Goal: Information Seeking & Learning: Learn about a topic

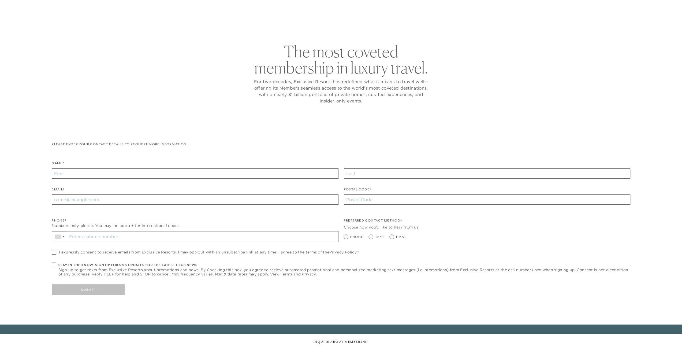
checkbox input "false"
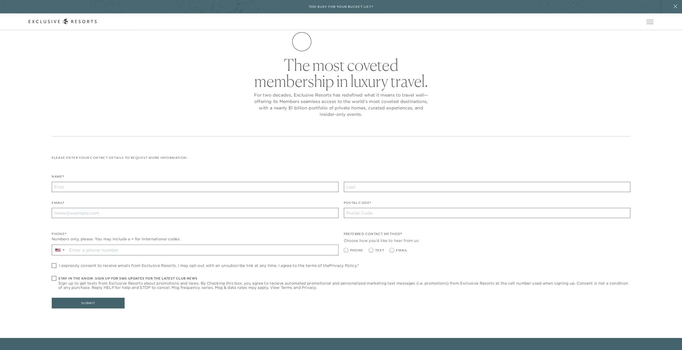
click at [0, 0] on link "The Collection" at bounding box center [0, 0] width 0 height 0
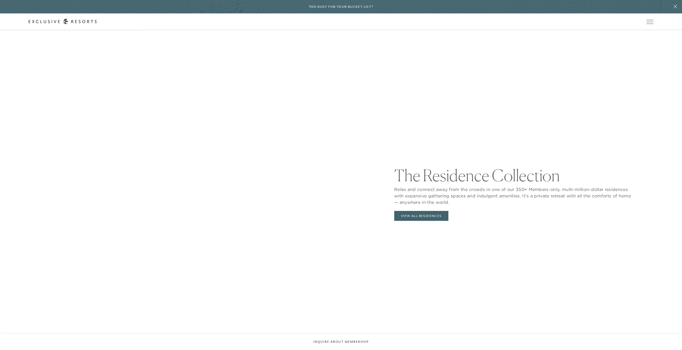
scroll to position [680, 0]
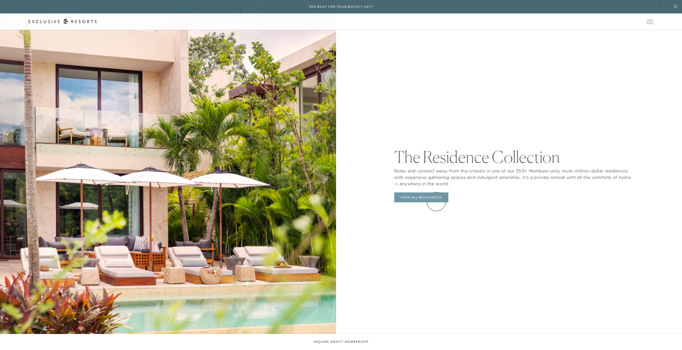
click at [437, 199] on link "View All Residences" at bounding box center [421, 197] width 54 height 10
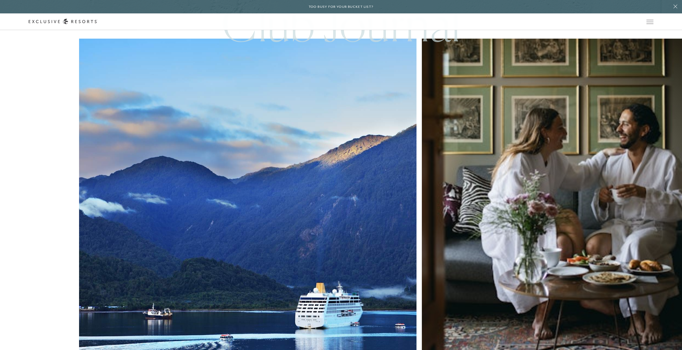
scroll to position [3211, 0]
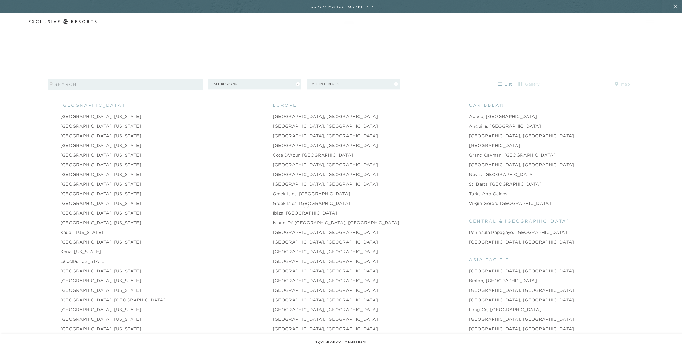
scroll to position [697, 0]
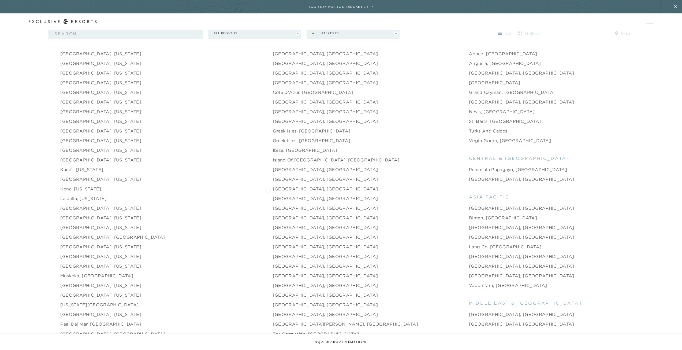
click at [273, 195] on link "[GEOGRAPHIC_DATA], [GEOGRAPHIC_DATA]" at bounding box center [325, 198] width 105 height 6
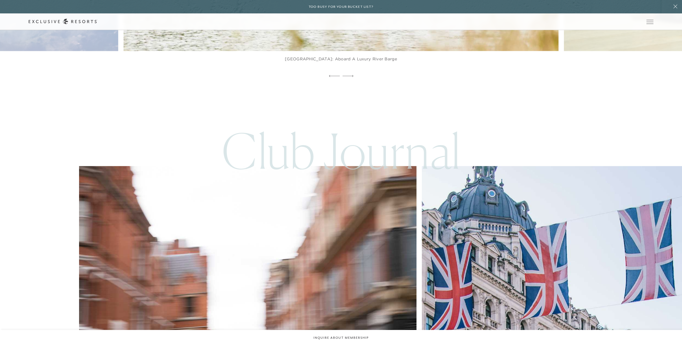
scroll to position [2572, 0]
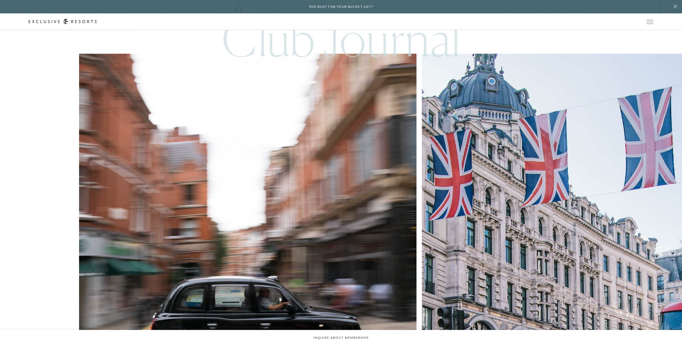
click at [315, 306] on div "Club Journal Travel London’s Tucked-Away Temptations Travel Travel Diary: Londo…" at bounding box center [341, 290] width 682 height 571
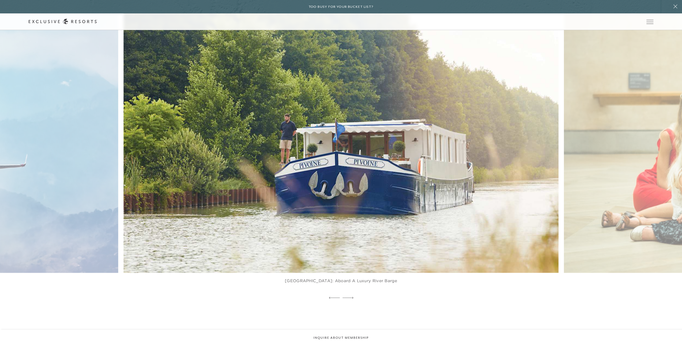
scroll to position [2224, 0]
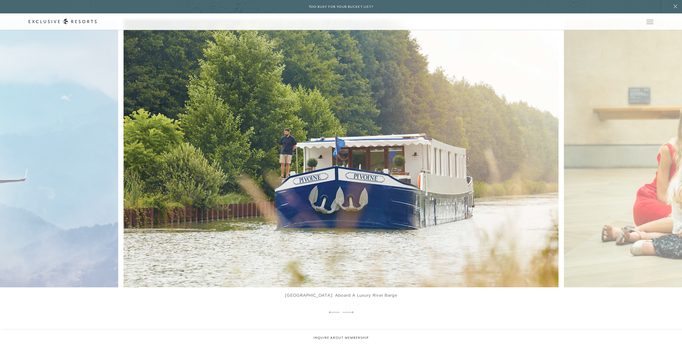
click at [347, 308] on div at bounding box center [347, 312] width 11 height 8
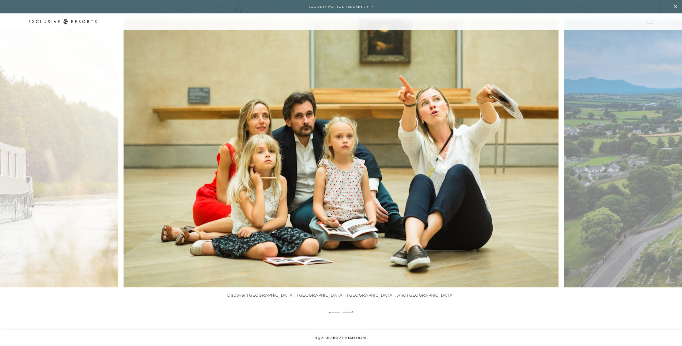
click at [348, 311] on icon at bounding box center [347, 312] width 11 height 2
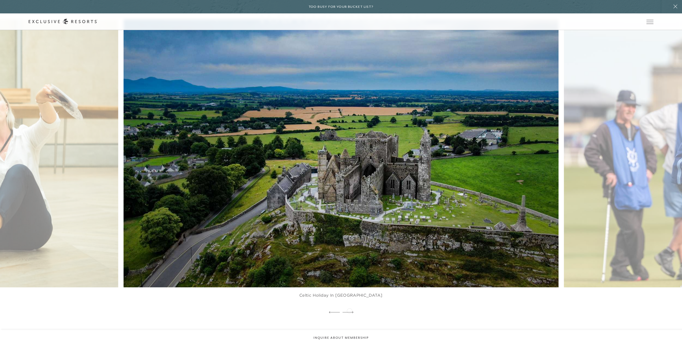
click at [349, 311] on icon at bounding box center [347, 312] width 11 height 2
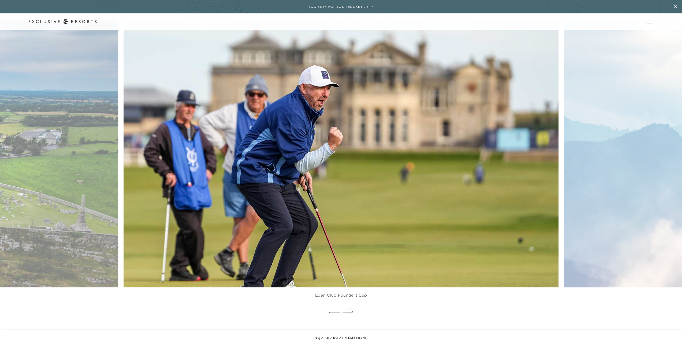
click at [349, 311] on icon at bounding box center [347, 312] width 11 height 2
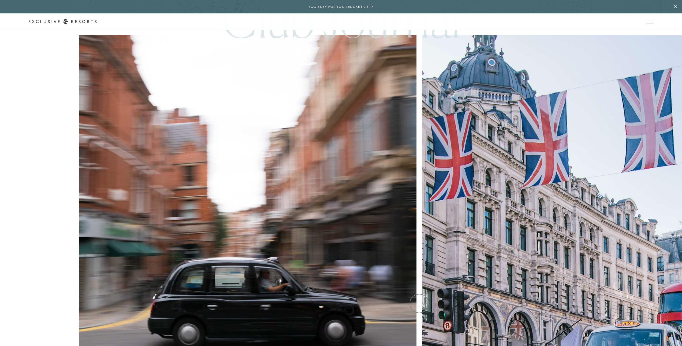
scroll to position [2565, 0]
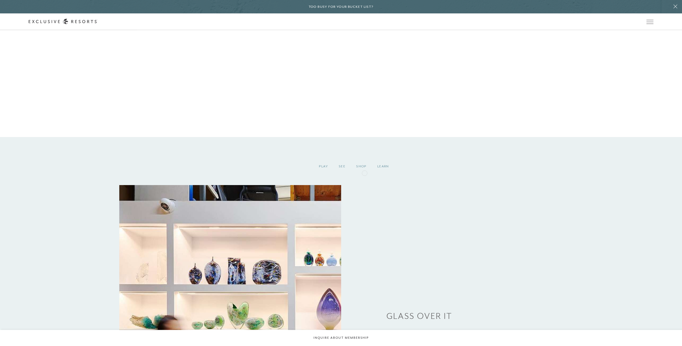
scroll to position [1761, 0]
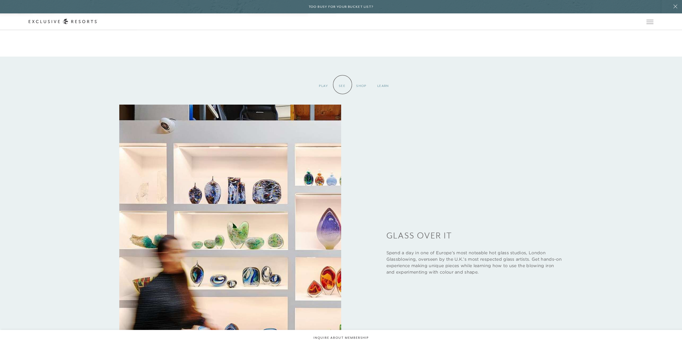
click at [342, 84] on div "See" at bounding box center [341, 86] width 17 height 16
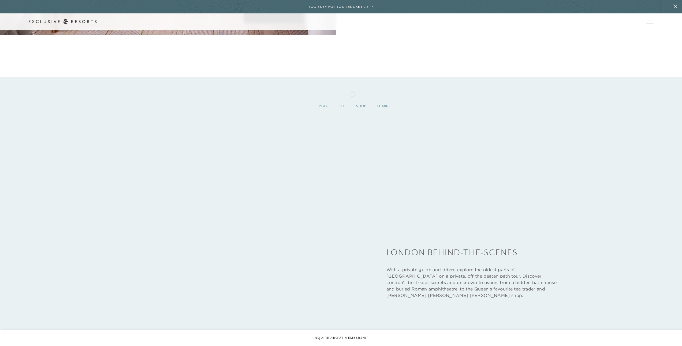
scroll to position [1708, 0]
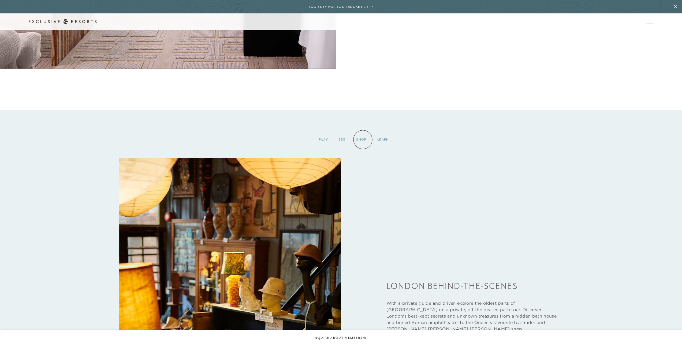
click at [363, 139] on div "Shop" at bounding box center [361, 140] width 21 height 16
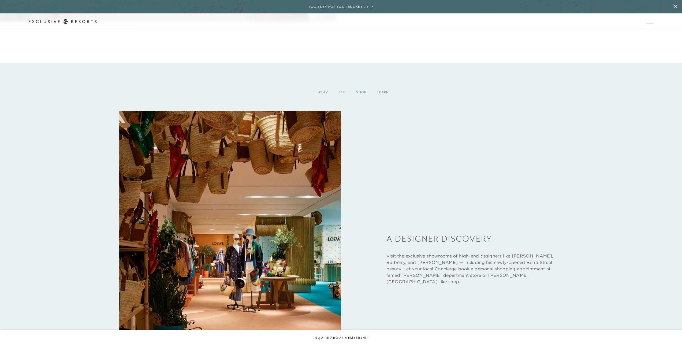
scroll to position [1734, 0]
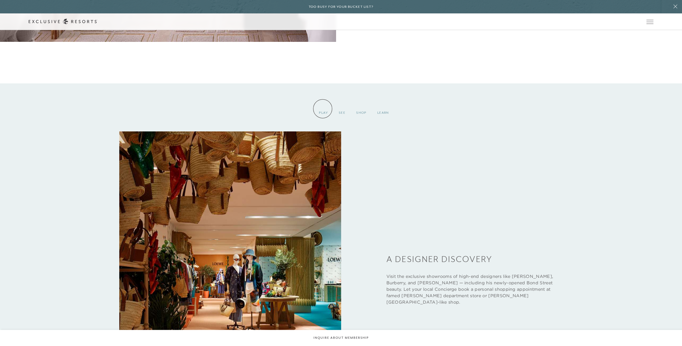
click at [323, 108] on div "Play" at bounding box center [323, 113] width 20 height 16
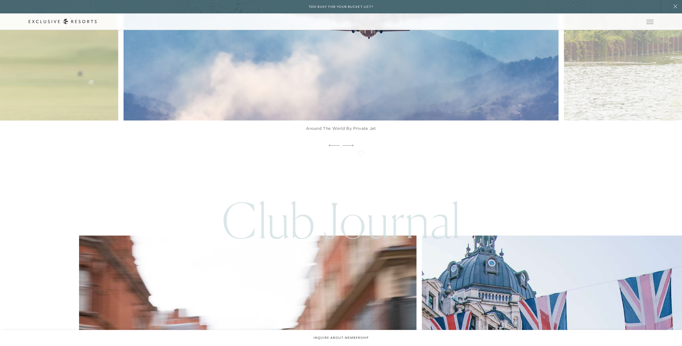
scroll to position [2358, 0]
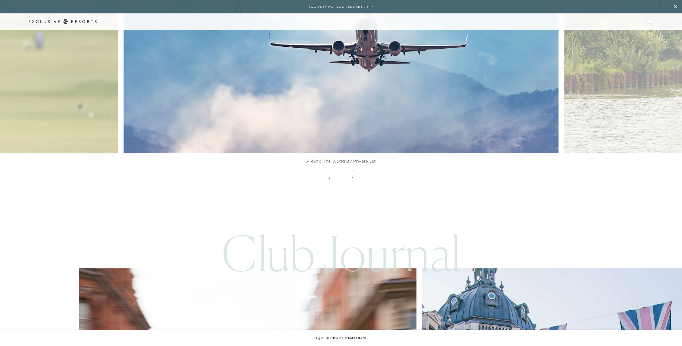
click at [353, 172] on figcaption "Around the World by Private Jet" at bounding box center [341, 163] width 435 height 21
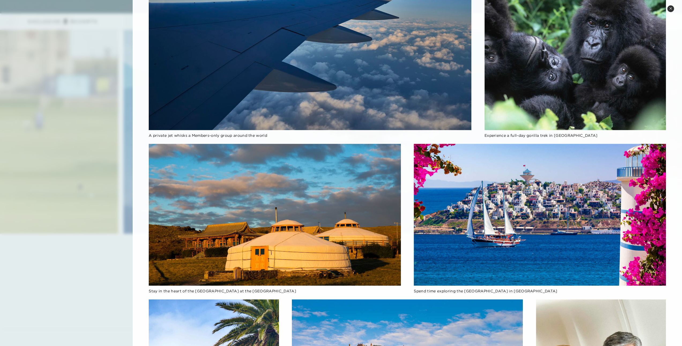
scroll to position [188, 0]
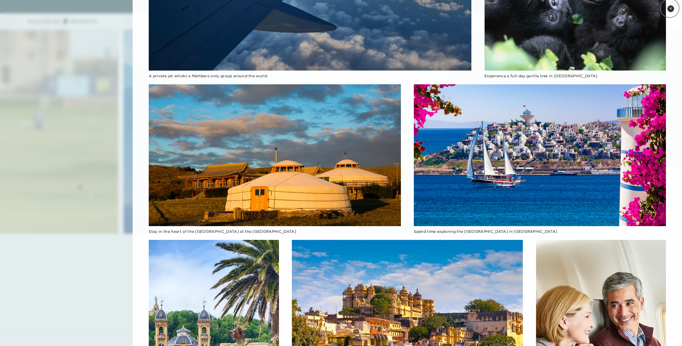
click at [669, 8] on icon at bounding box center [670, 8] width 3 height 3
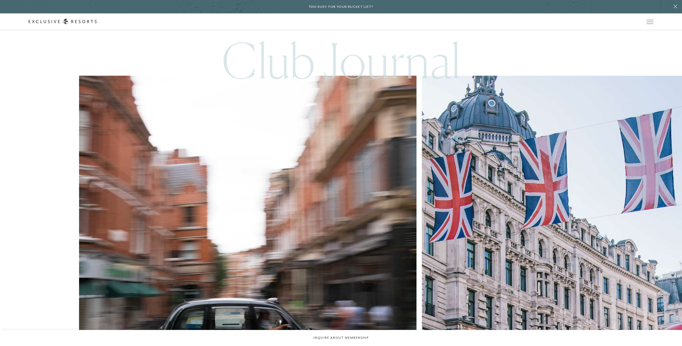
scroll to position [2572, 0]
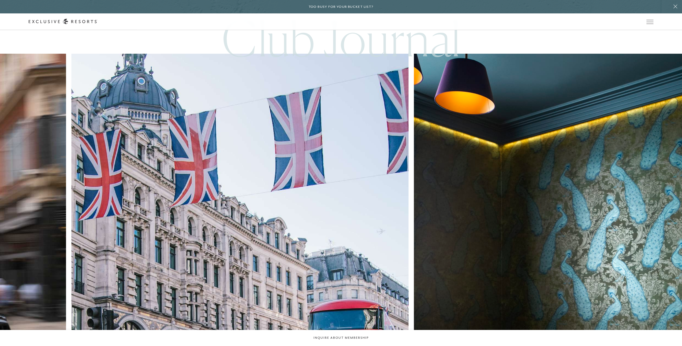
drag, startPoint x: 623, startPoint y: 260, endPoint x: 321, endPoint y: 241, distance: 302.0
click at [321, 241] on div "Travel London’s Tucked-Away Temptations Travel Travel Diary: London Food & Wine…" at bounding box center [341, 296] width 682 height 485
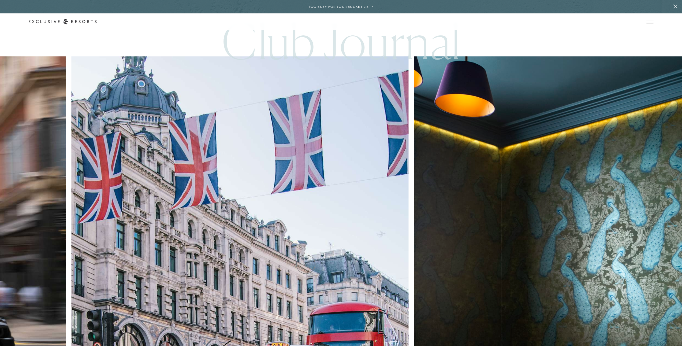
scroll to position [2538, 0]
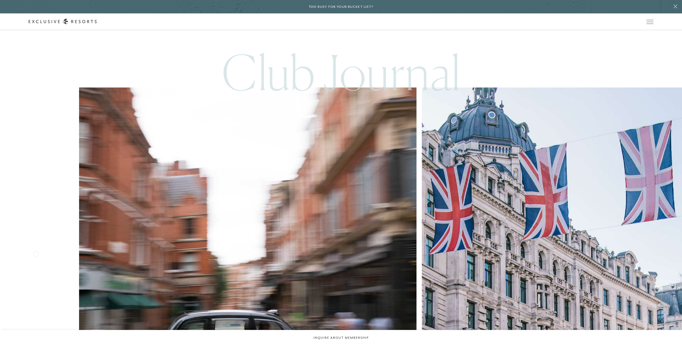
click at [496, 297] on nav "Travel London’s Tucked-Away Temptations Travel Travel Diary: London Food & Wine…" at bounding box center [380, 321] width 603 height 469
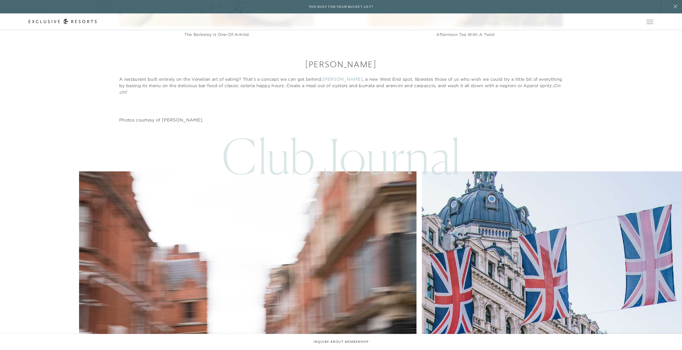
scroll to position [2197, 0]
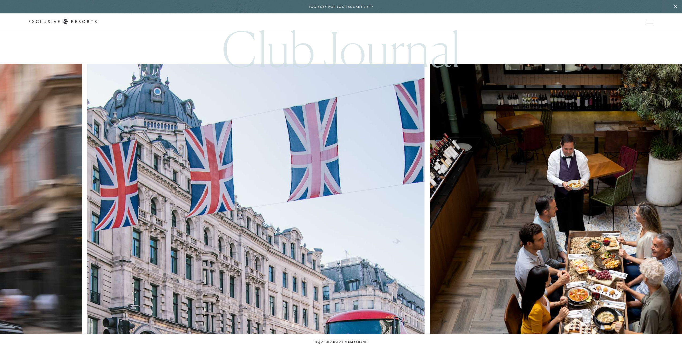
click at [192, 246] on nav "Travel London’s Tucked-Away Temptations Travel Travel Diary: London Food & Wine…" at bounding box center [46, 298] width 603 height 469
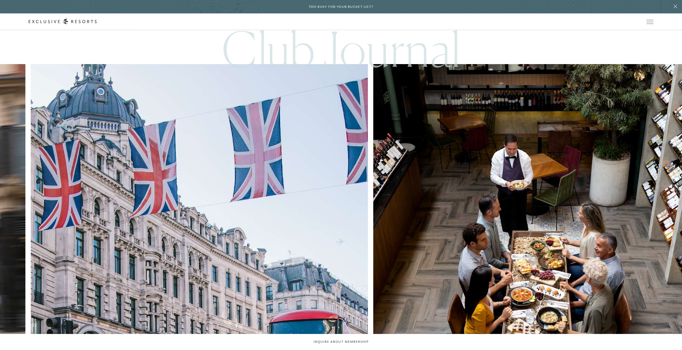
drag, startPoint x: 618, startPoint y: 287, endPoint x: 364, endPoint y: 288, distance: 253.4
click at [364, 288] on div "Travel London’s Tucked-Away Temptations Travel Travel Diary: London Food & Wine…" at bounding box center [341, 306] width 682 height 485
click at [416, 303] on div "Travel London’s Tucked-Away Temptations Travel Travel Diary: London Food & Wine…" at bounding box center [341, 306] width 682 height 485
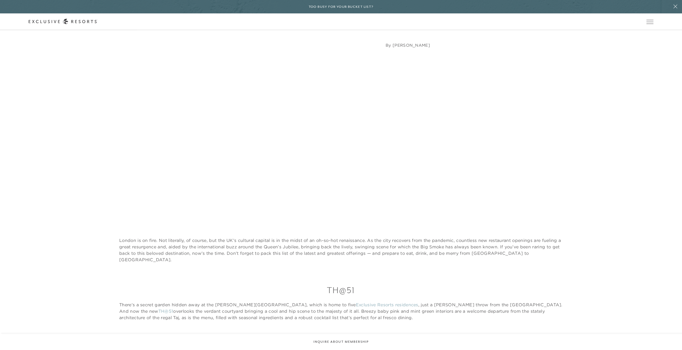
scroll to position [348, 0]
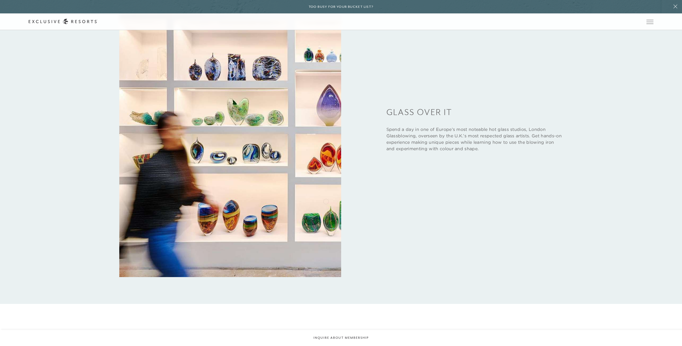
scroll to position [1862, 0]
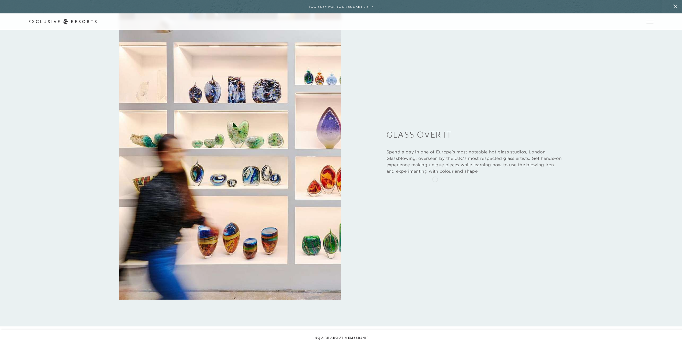
click at [433, 177] on div "Spend a day in one of Europe’s most noteable hot glass studios, London Glassblo…" at bounding box center [474, 159] width 177 height 39
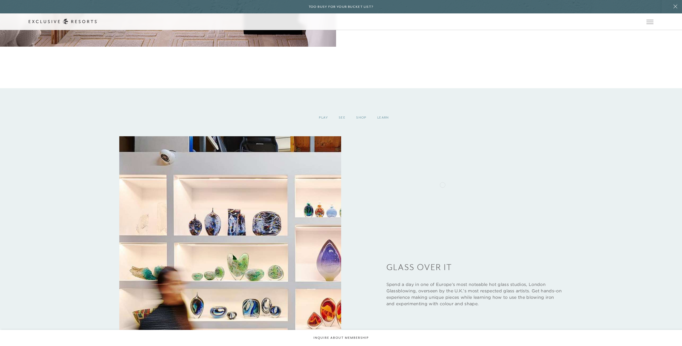
scroll to position [1701, 0]
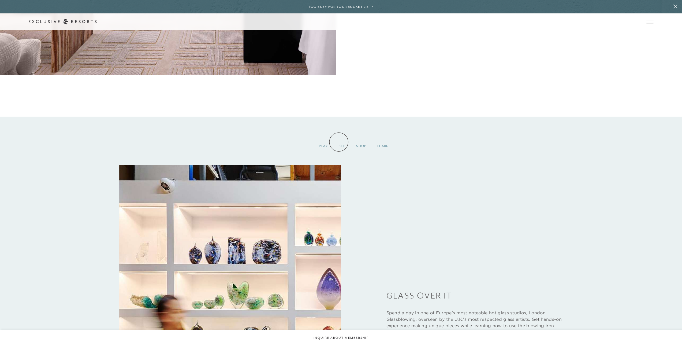
click at [339, 142] on div "See" at bounding box center [341, 146] width 17 height 16
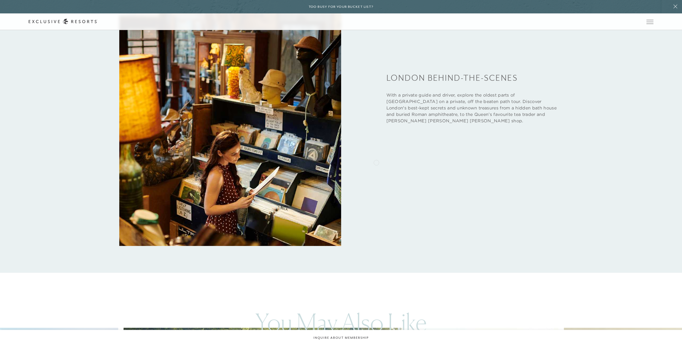
scroll to position [1782, 0]
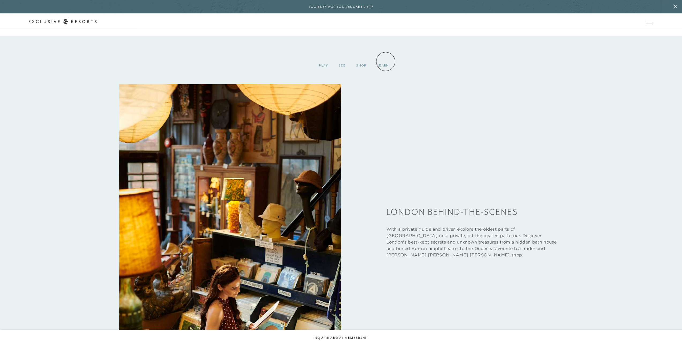
click at [386, 61] on div "Learn" at bounding box center [383, 66] width 23 height 16
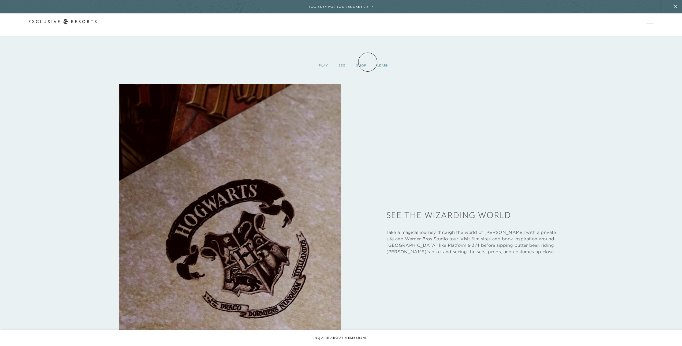
click at [368, 62] on div "Shop" at bounding box center [361, 66] width 21 height 16
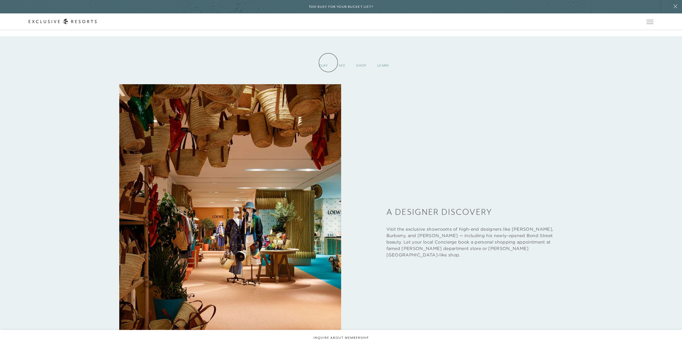
click at [327, 63] on div "Play" at bounding box center [323, 66] width 20 height 16
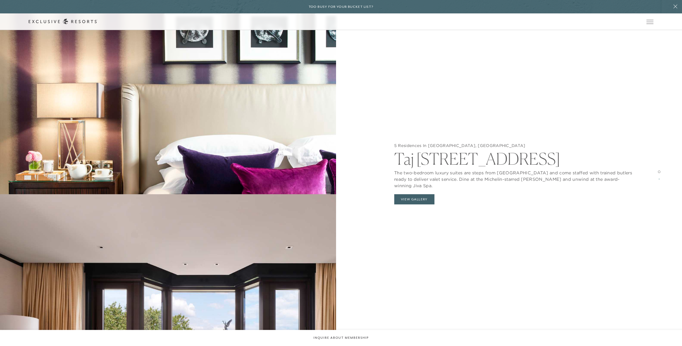
scroll to position [706, 0]
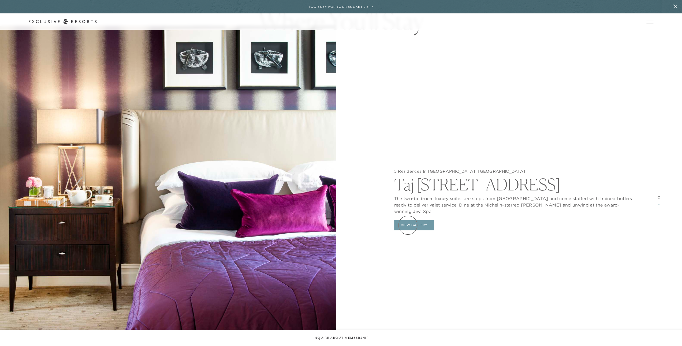
click at [408, 225] on button "View Gallery" at bounding box center [414, 225] width 40 height 10
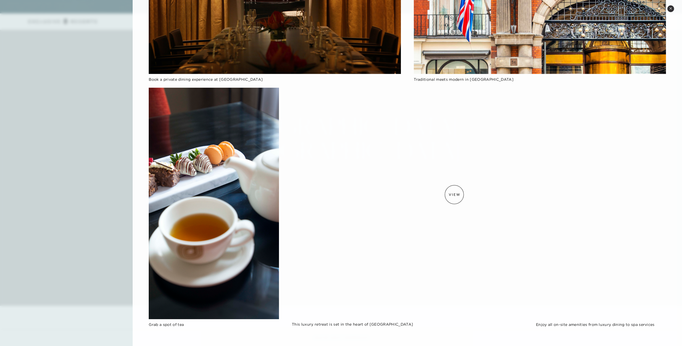
scroll to position [0, 0]
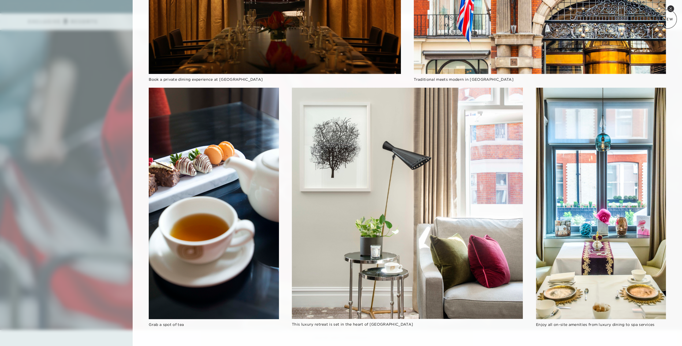
click at [669, 7] on button "Close quickview" at bounding box center [670, 8] width 7 height 7
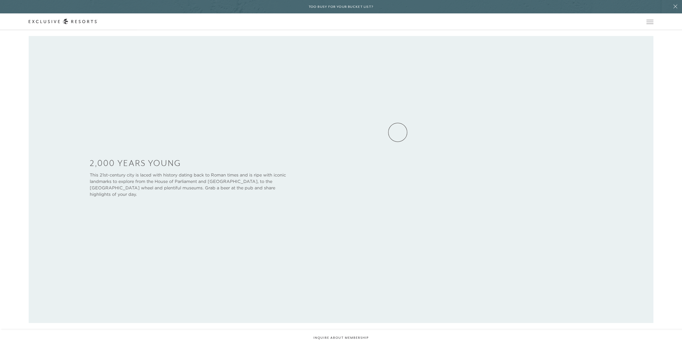
scroll to position [348, 0]
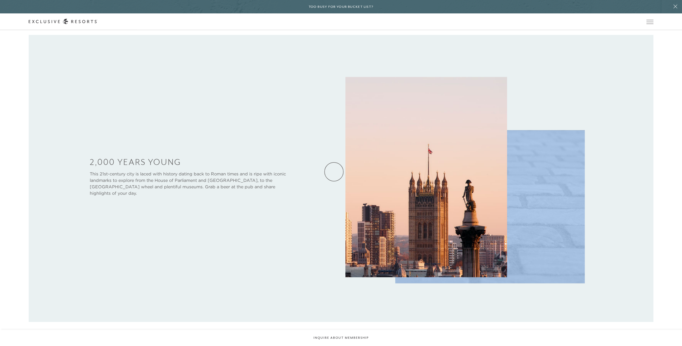
drag, startPoint x: 307, startPoint y: 255, endPoint x: 346, endPoint y: 135, distance: 126.6
click at [346, 135] on div "2,000 Years Young This 21st-century city is laced with history dating back to R…" at bounding box center [341, 178] width 682 height 287
click at [250, 232] on div at bounding box center [341, 178] width 624 height 287
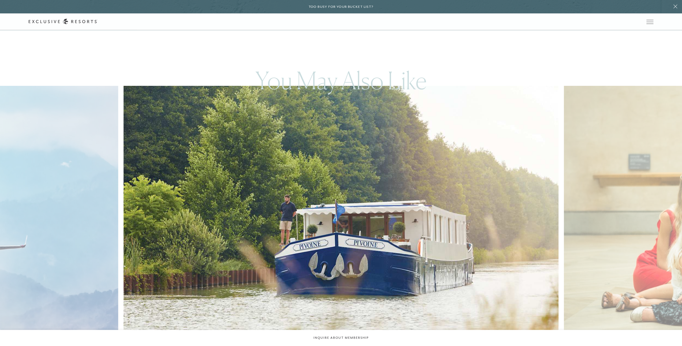
scroll to position [2197, 0]
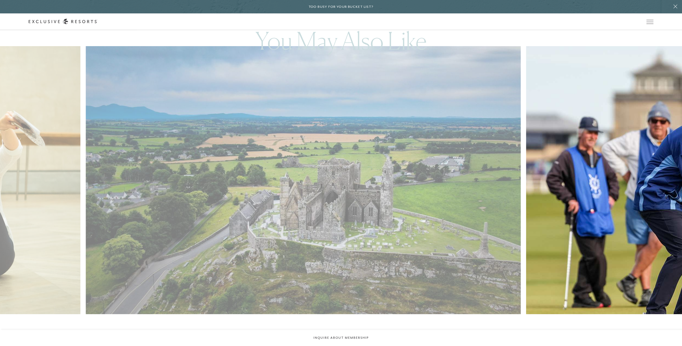
click at [556, 173] on img at bounding box center [317, 180] width 478 height 294
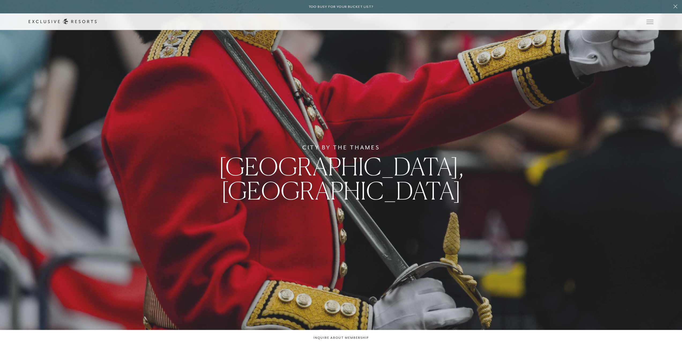
scroll to position [0, 0]
